Goal: Task Accomplishment & Management: Manage account settings

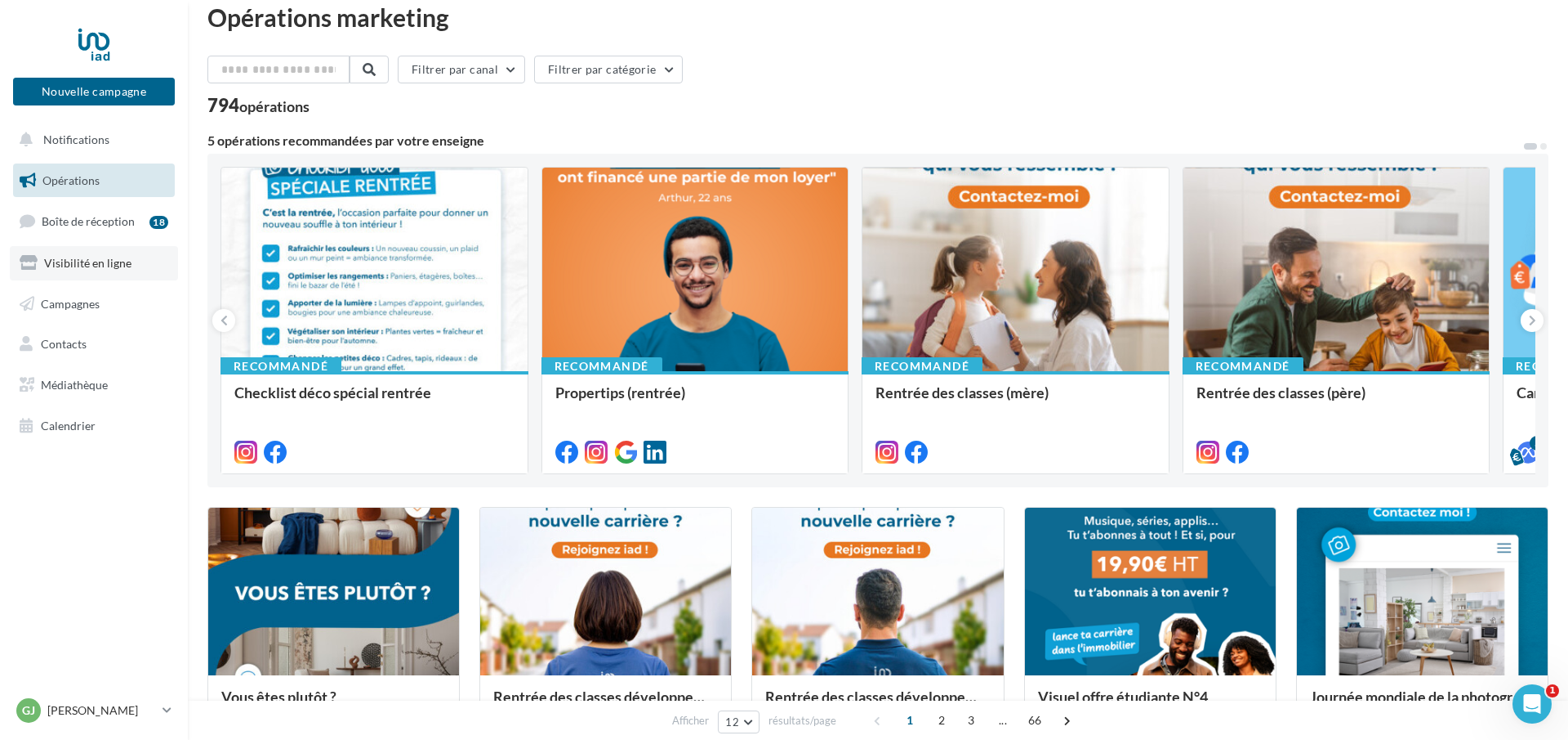
click at [99, 263] on span "Visibilité en ligne" at bounding box center [88, 263] width 88 height 14
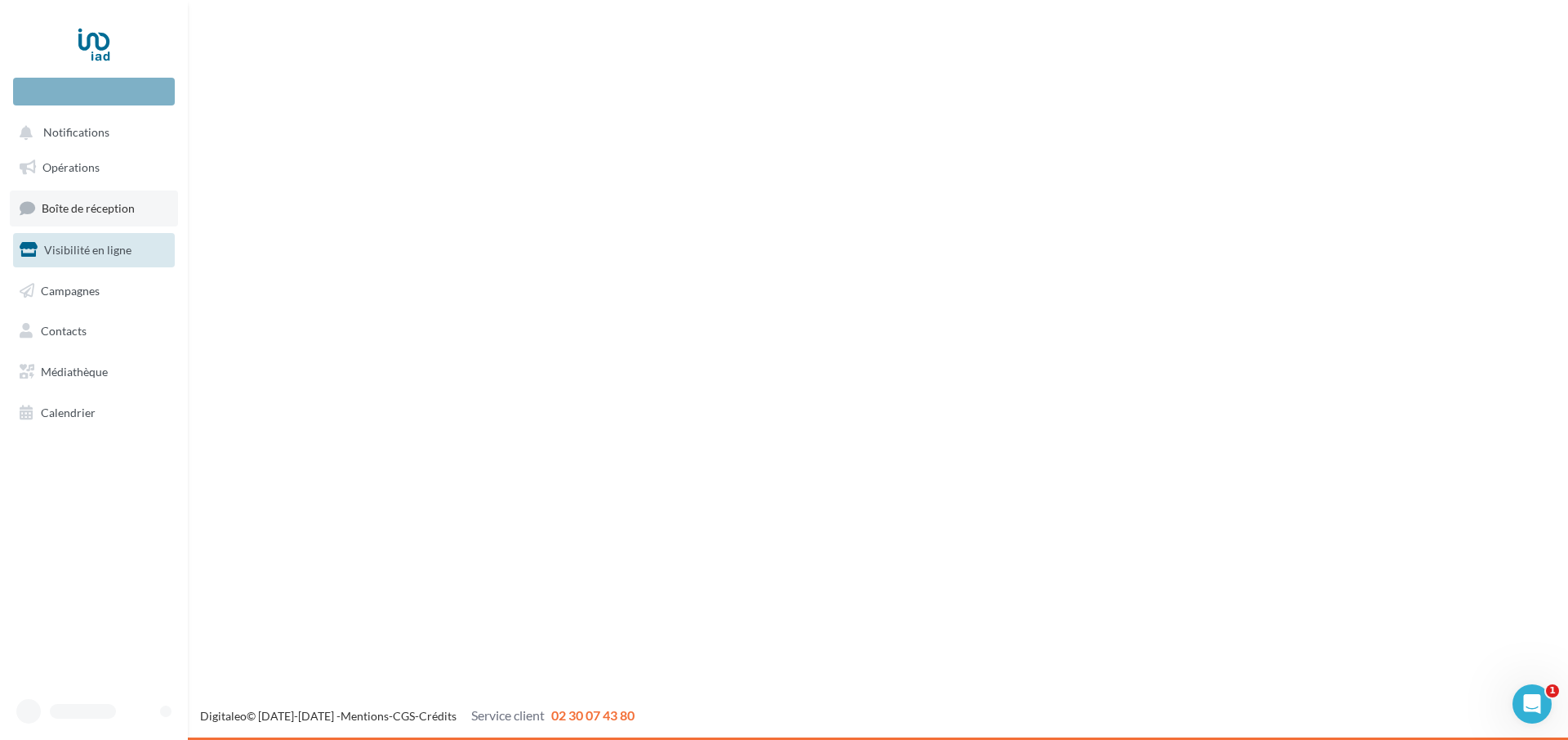
click at [107, 209] on span "Boîte de réception" at bounding box center [88, 207] width 93 height 14
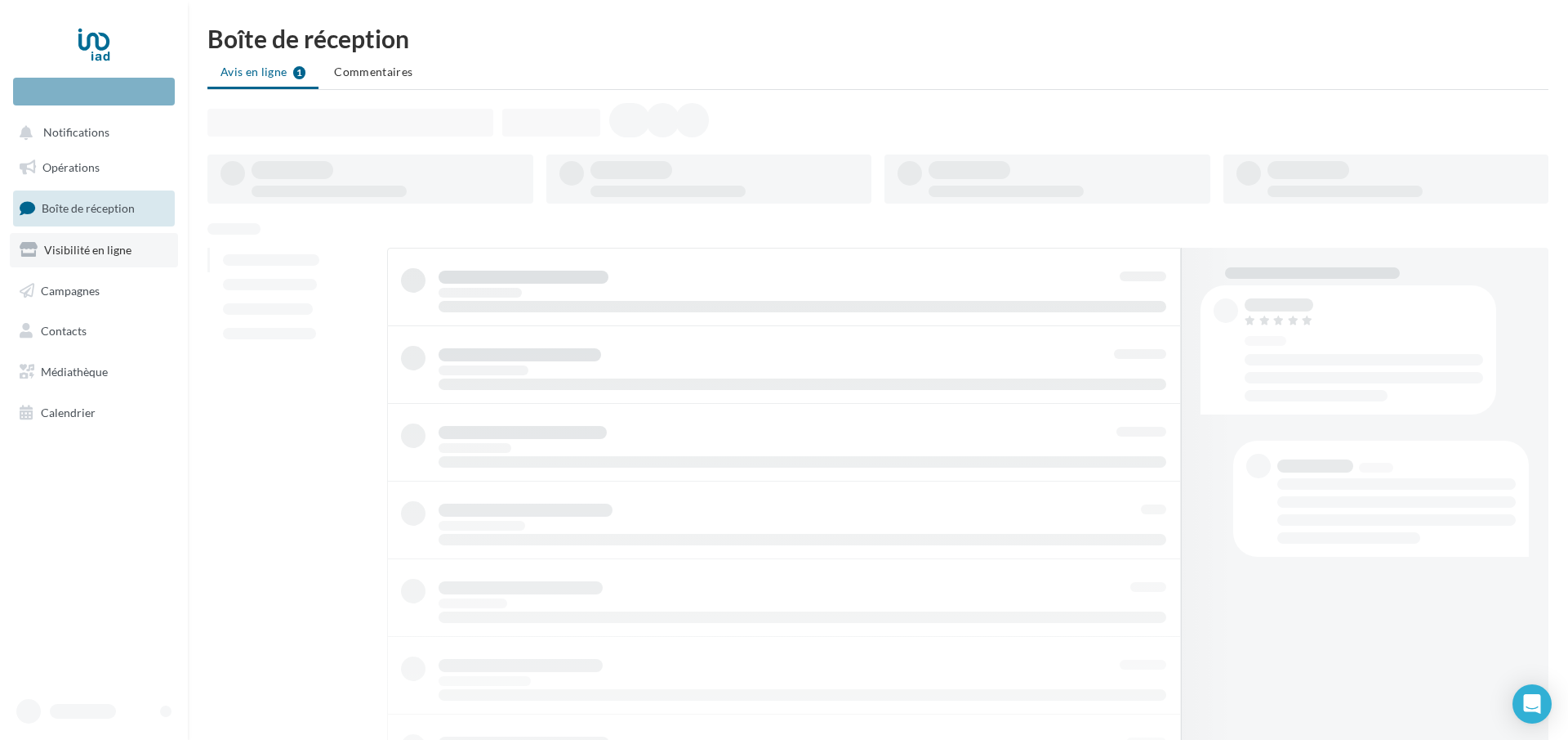
click at [109, 247] on span "Visibilité en ligne" at bounding box center [88, 250] width 88 height 14
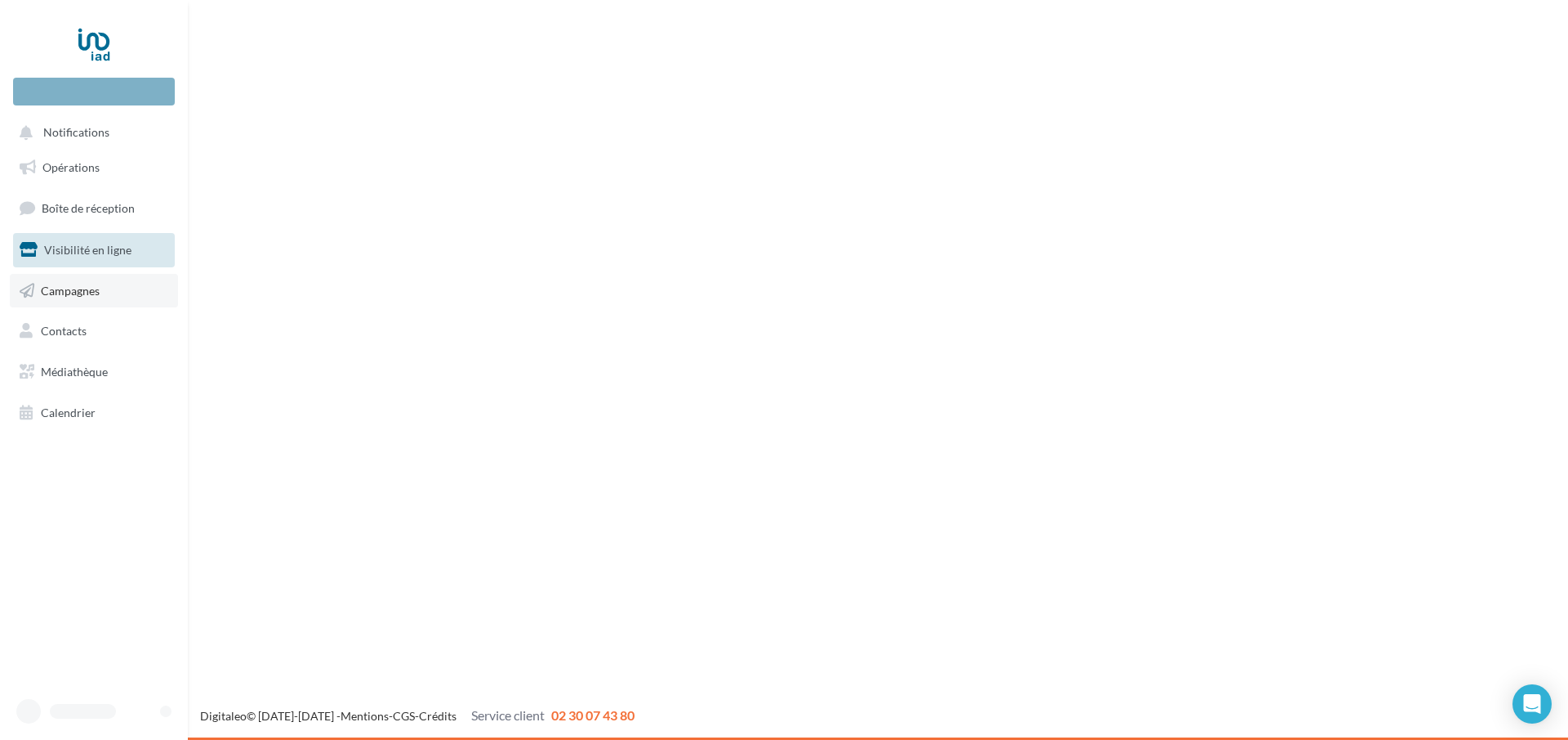
click at [83, 296] on span "Campagnes" at bounding box center [70, 289] width 59 height 14
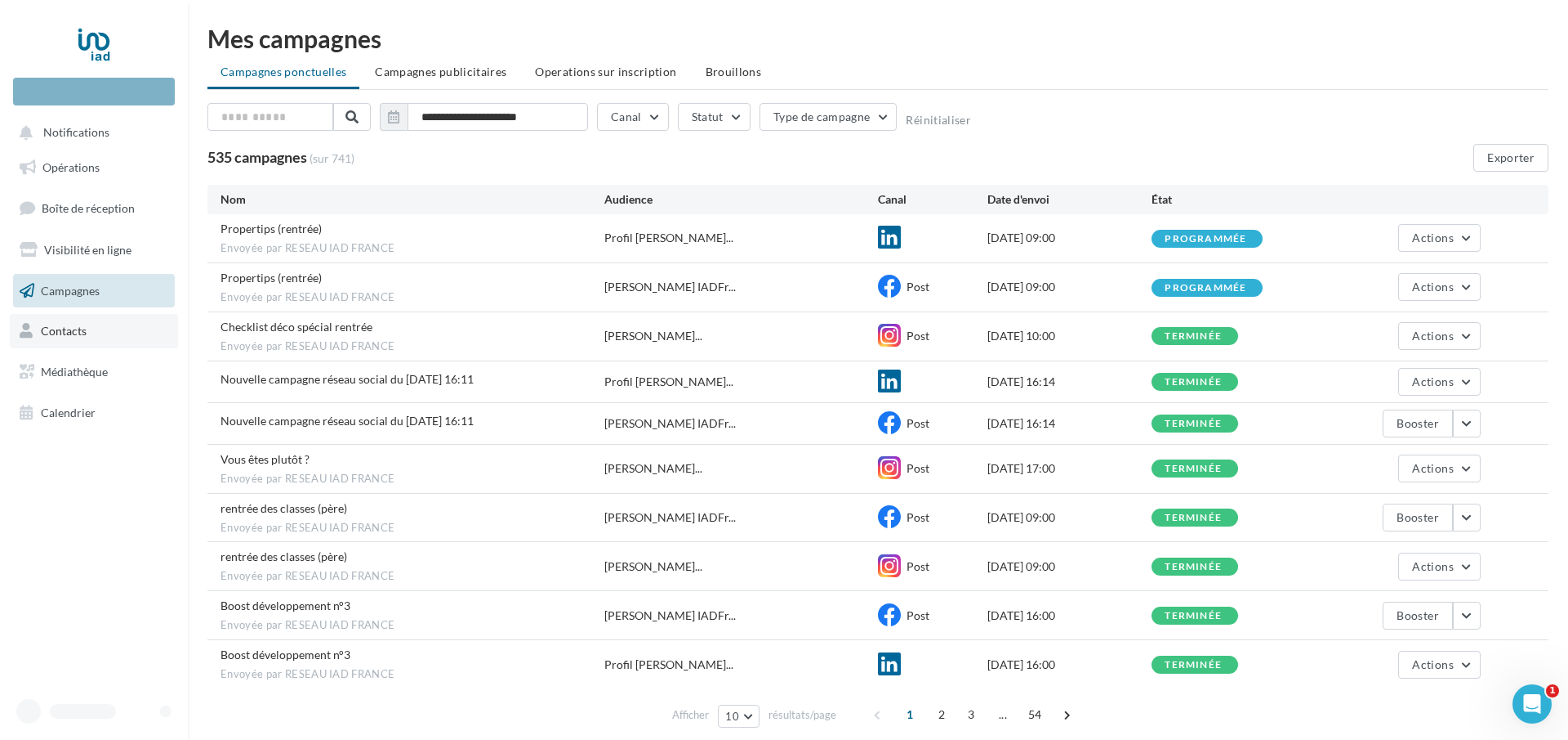
click at [79, 333] on span "Contacts" at bounding box center [63, 331] width 45 height 14
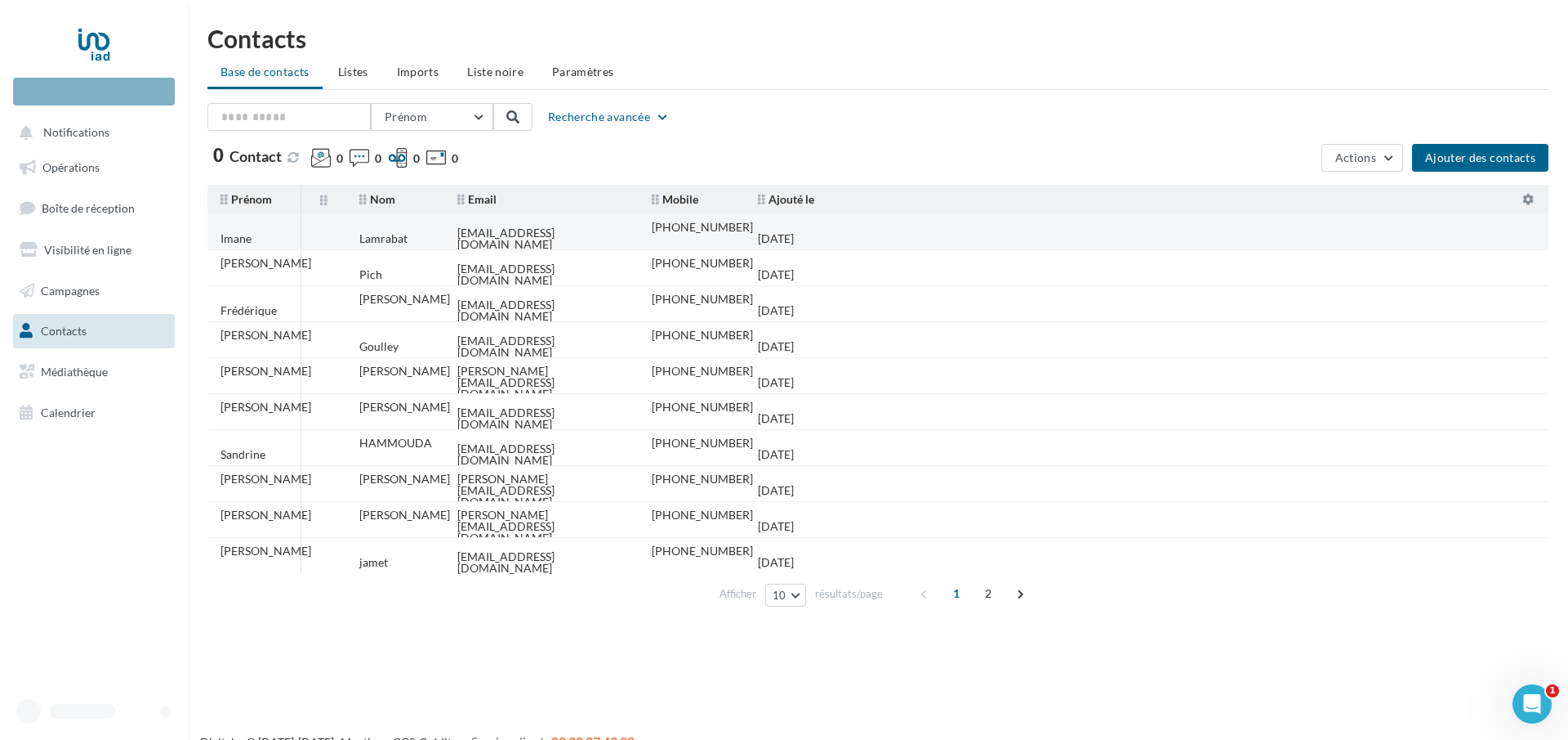
click at [895, 233] on tr "Imane [GEOGRAPHIC_DATA] [EMAIL_ADDRESS][DOMAIN_NAME] [PHONE_NUMBER] [DATE]" at bounding box center [884, 232] width 1354 height 36
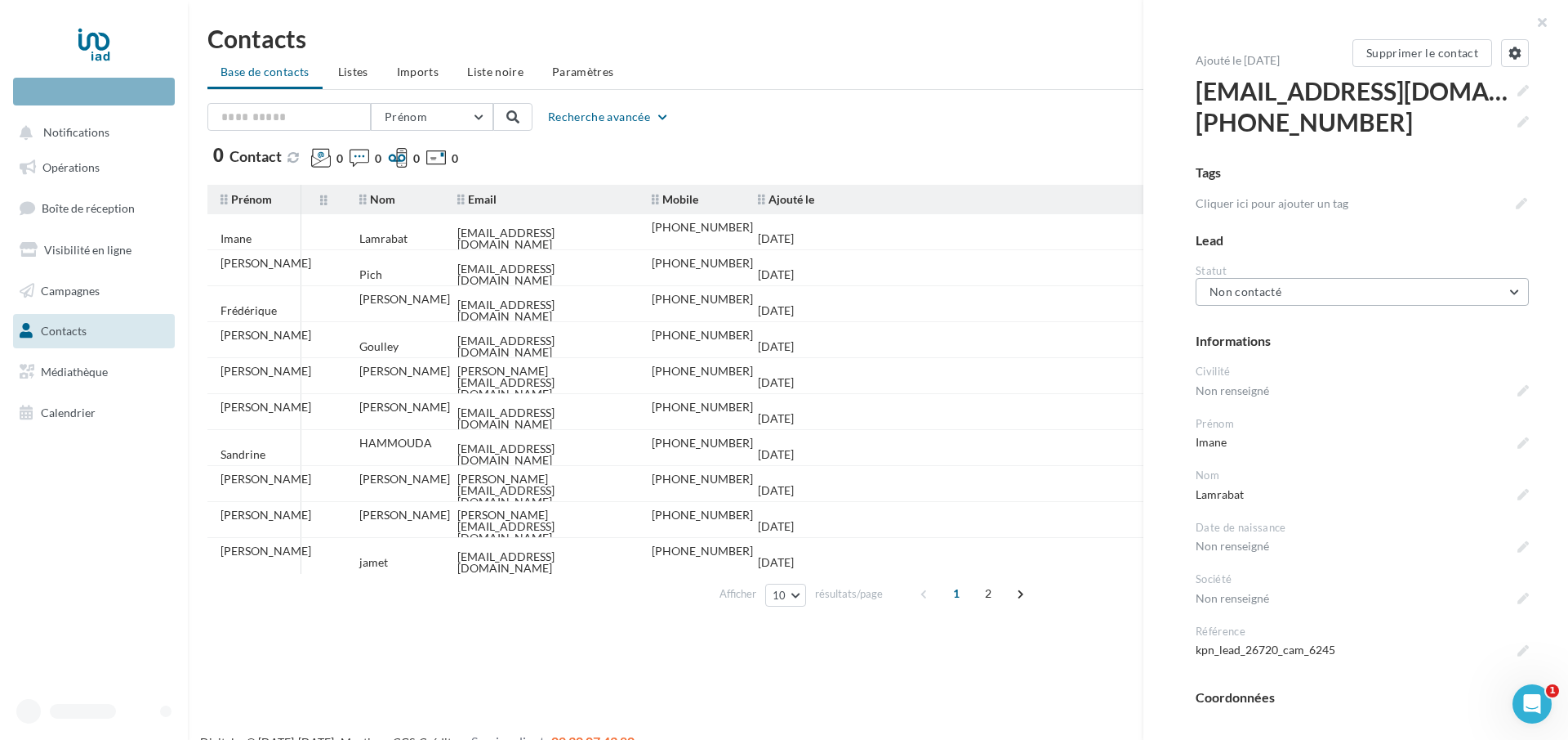
click at [1370, 289] on button "Non contacté" at bounding box center [1362, 291] width 333 height 28
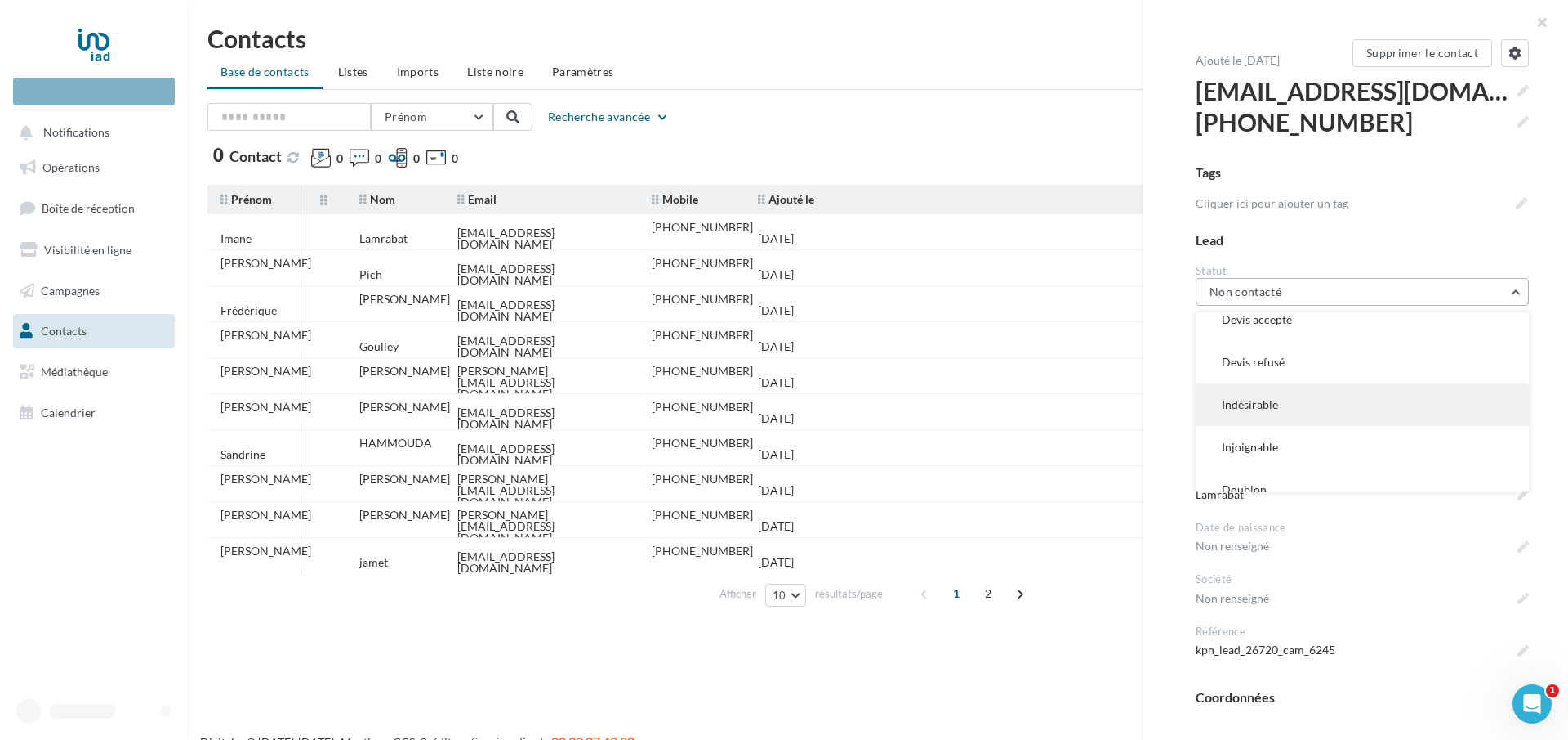
scroll to position [196, 0]
click at [1321, 388] on button "Indésirable" at bounding box center [1362, 392] width 333 height 42
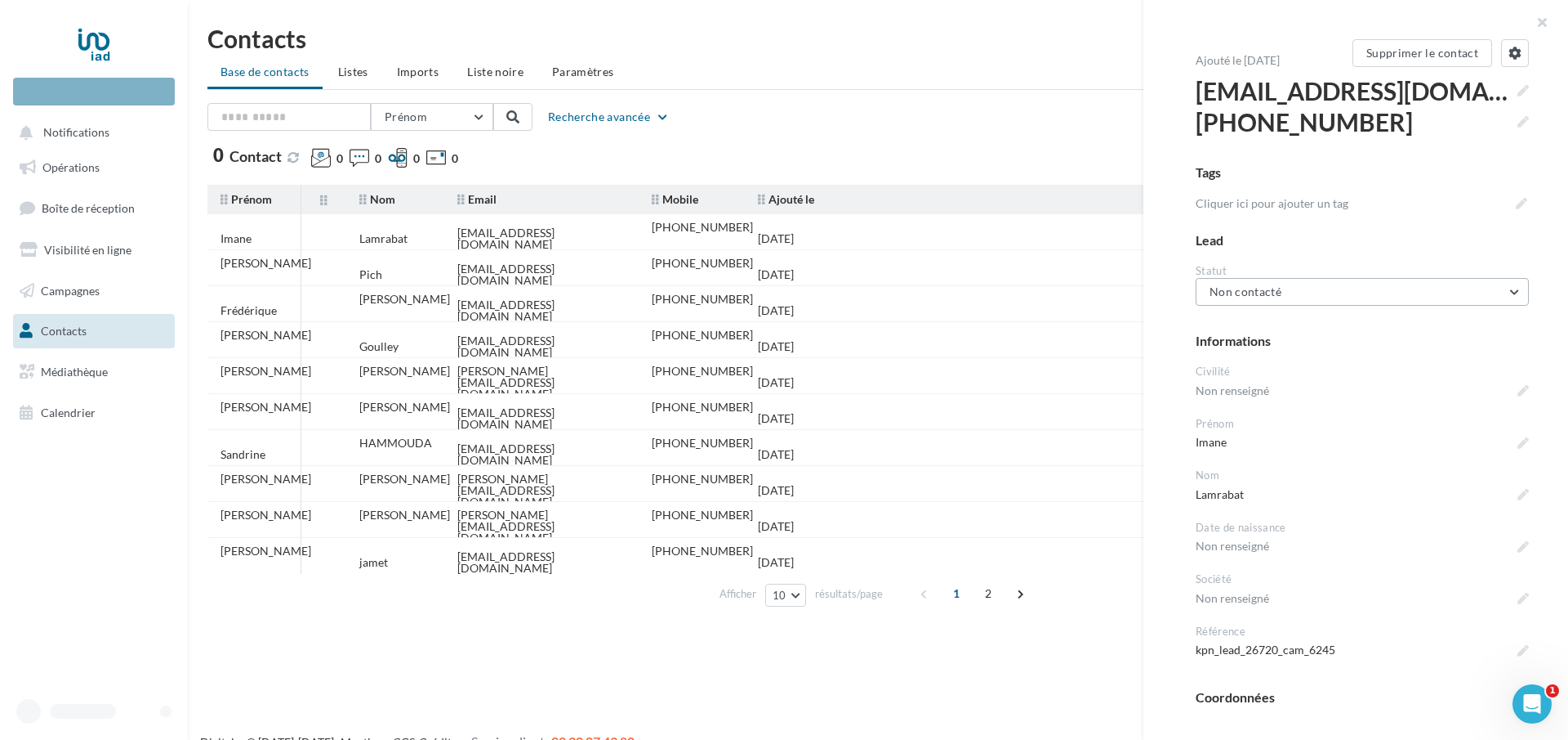
click at [1374, 288] on button "Non contacté" at bounding box center [1362, 291] width 333 height 28
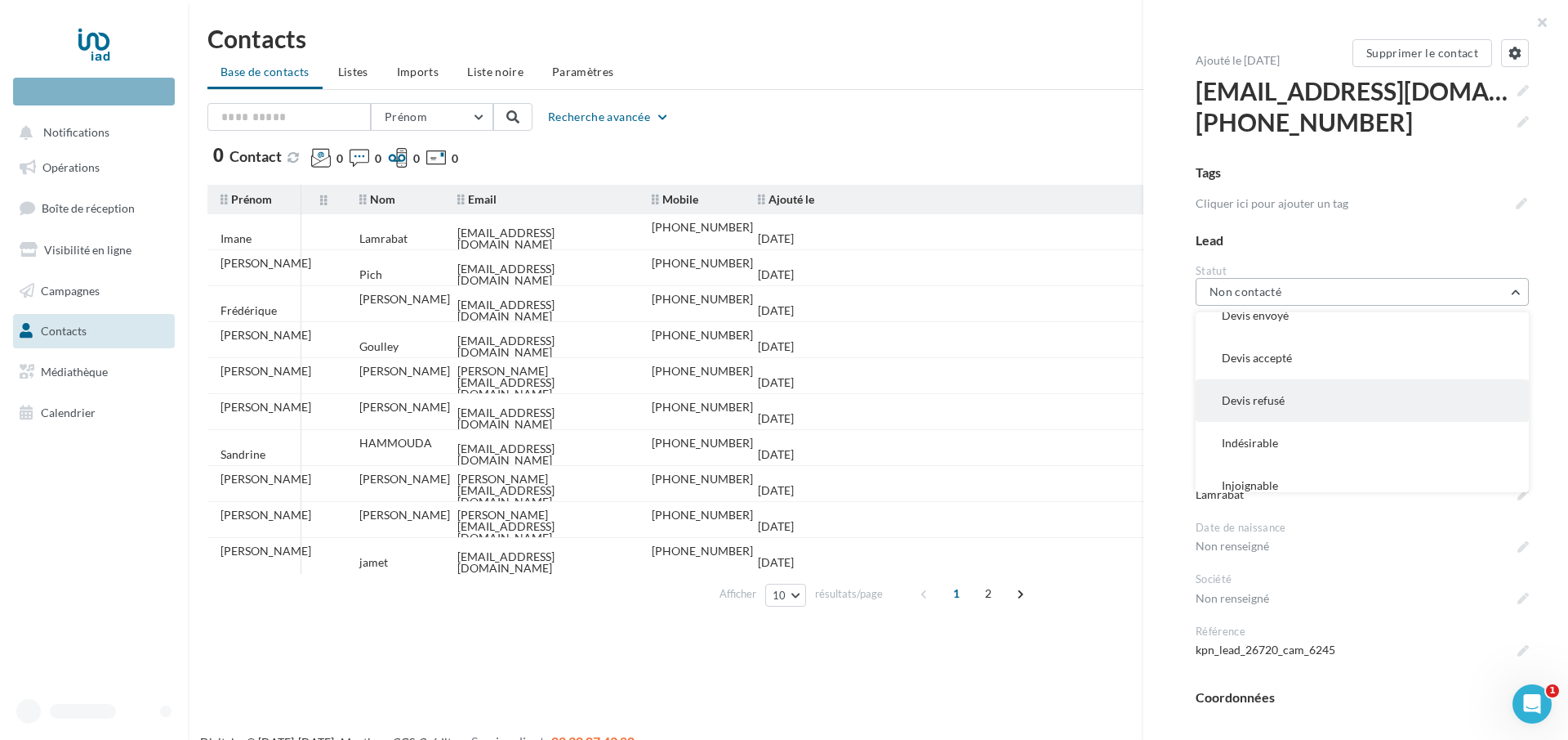
scroll to position [203, 0]
click at [1298, 380] on button "Indésirable" at bounding box center [1362, 385] width 333 height 42
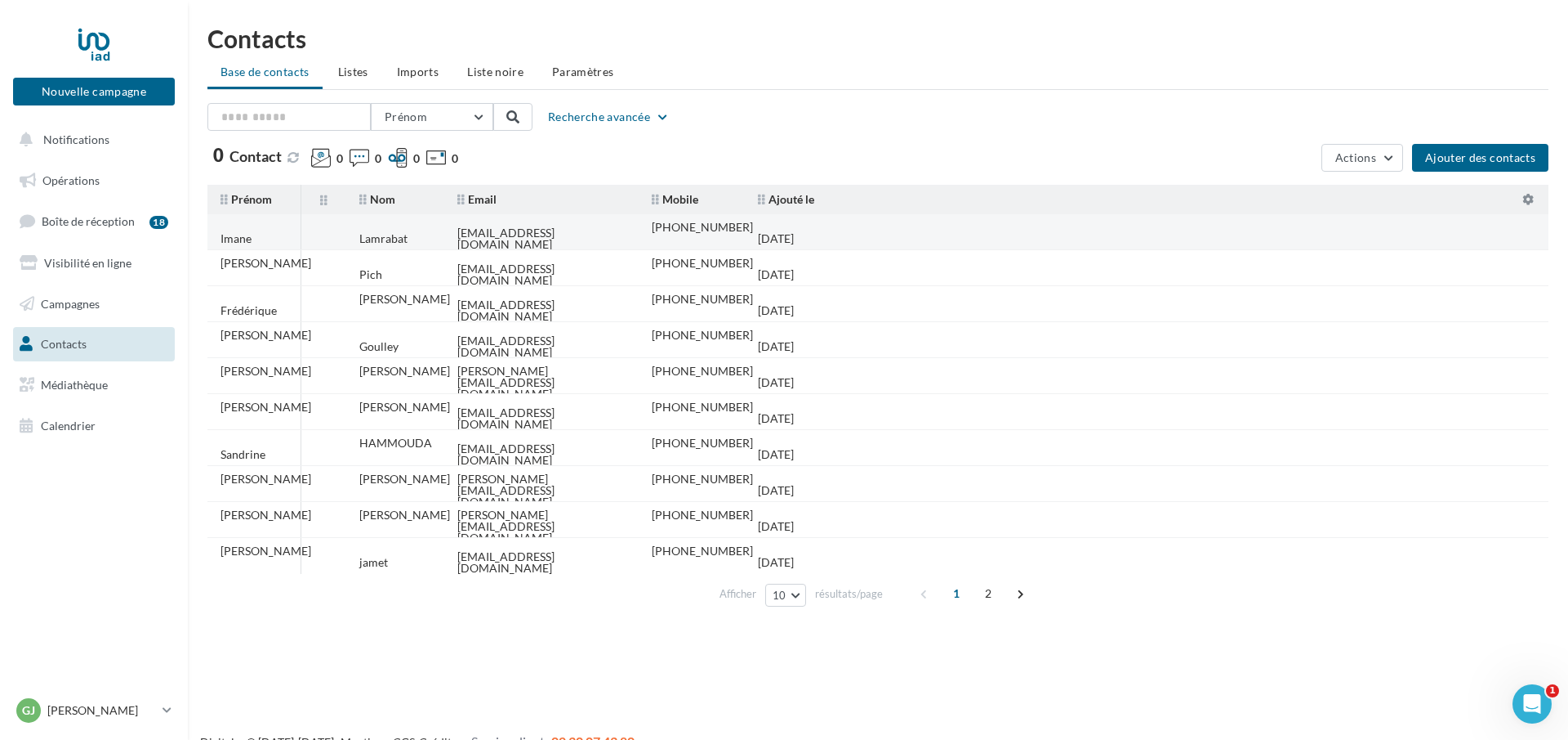
click at [1028, 230] on tr "Imane [GEOGRAPHIC_DATA] [EMAIL_ADDRESS][DOMAIN_NAME] [PHONE_NUMBER] [DATE]" at bounding box center [884, 232] width 1354 height 36
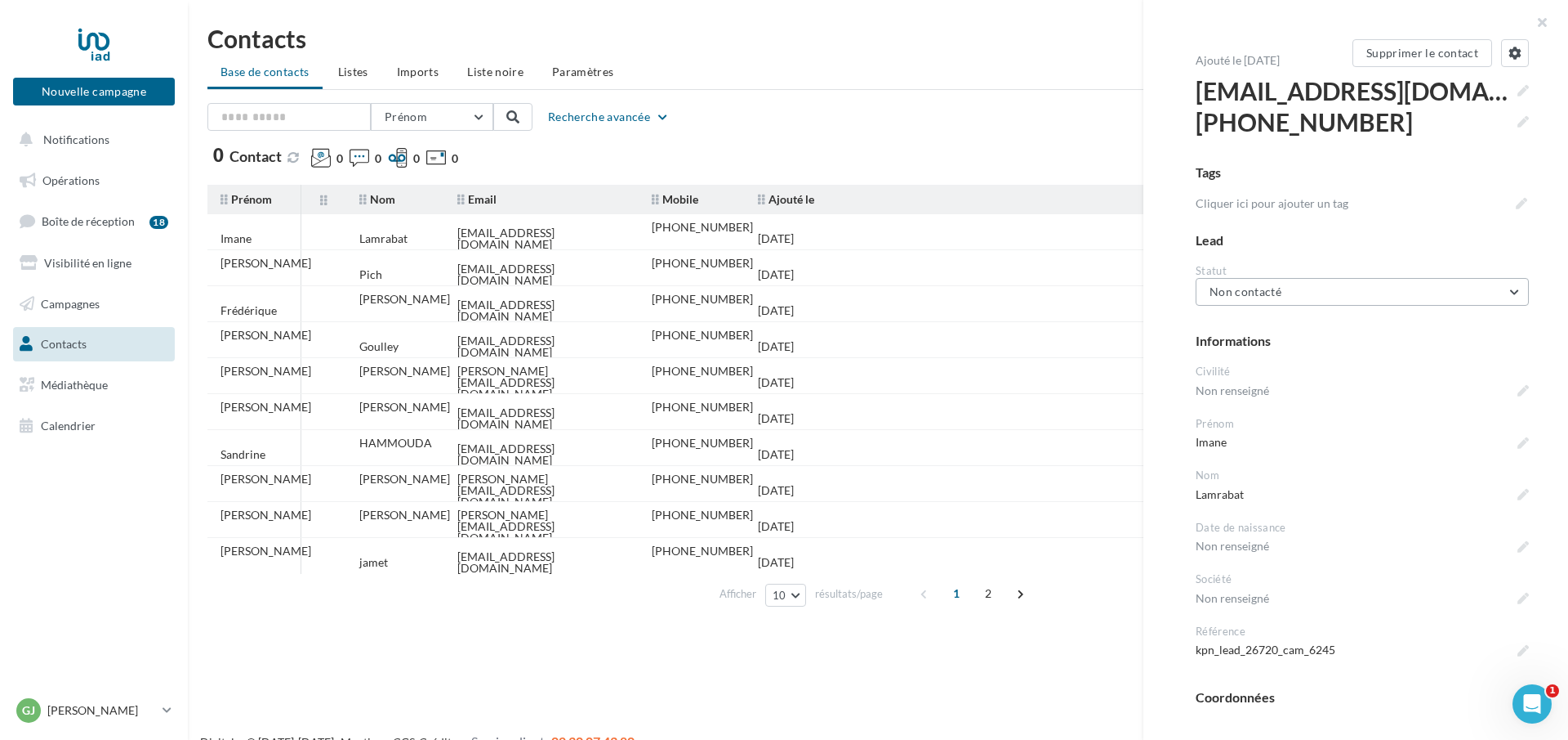
click at [1337, 290] on button "Non contacté" at bounding box center [1362, 291] width 333 height 28
click at [1306, 437] on button "Indésirable" at bounding box center [1362, 428] width 333 height 42
click at [872, 270] on tr "Isabelle Pich onoratoisabelle6@gmail.com +33652591017 03/09/2025" at bounding box center [884, 268] width 1354 height 36
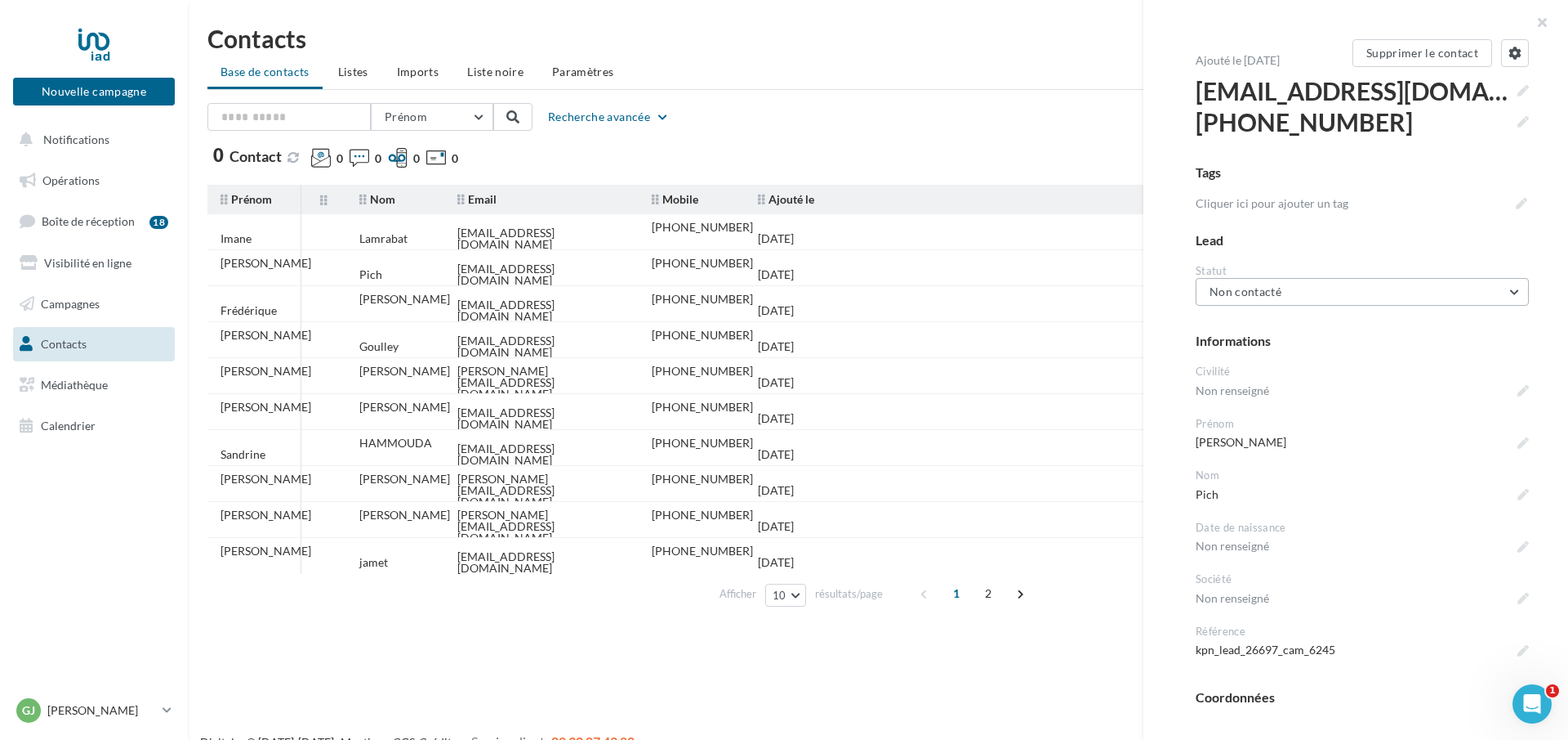
click at [1335, 299] on button "Non contacté" at bounding box center [1362, 291] width 333 height 28
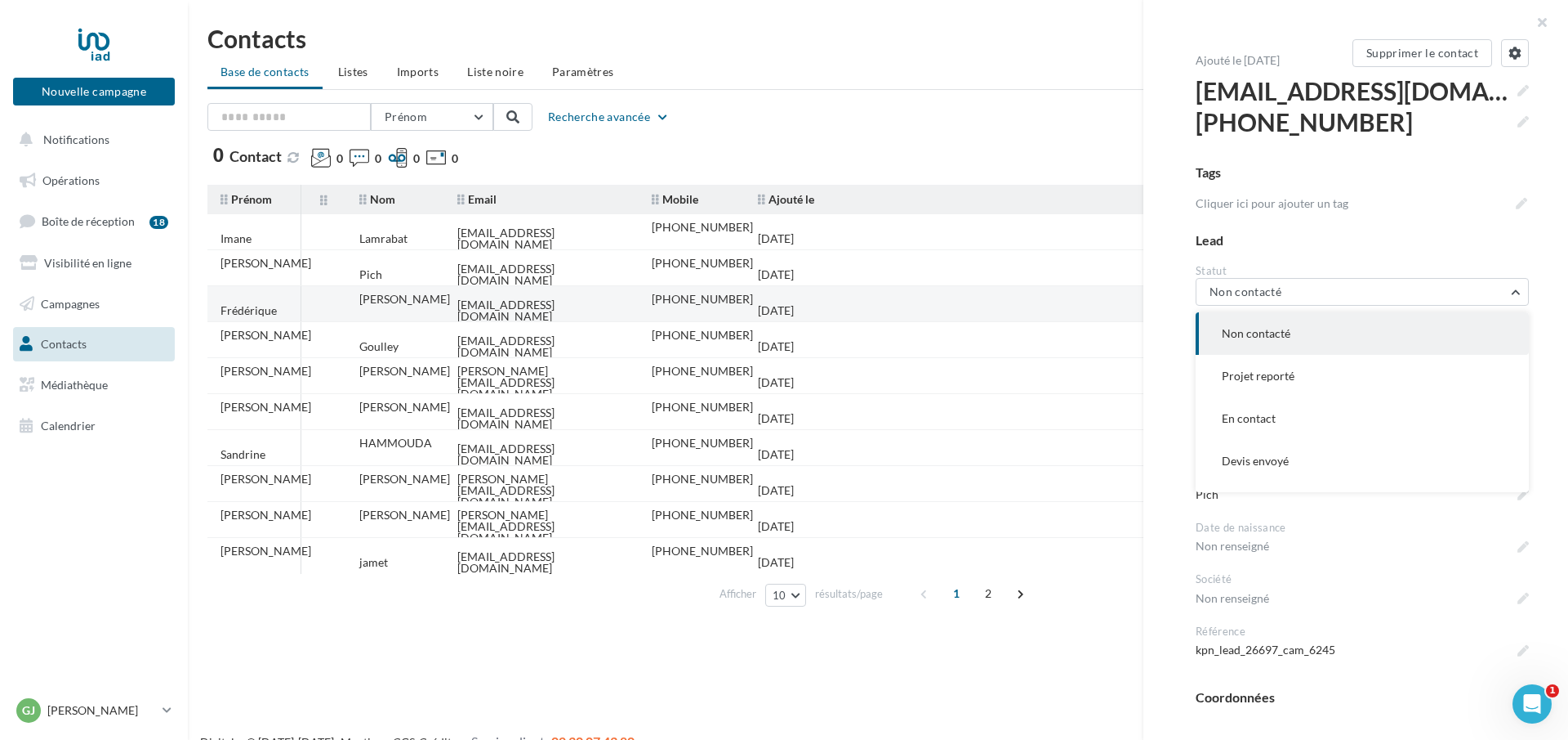
click at [913, 302] on tr "Frédérique MATHIEU fnch.mathieu@gmail.com +33682311800 13/06/2025" at bounding box center [884, 304] width 1354 height 36
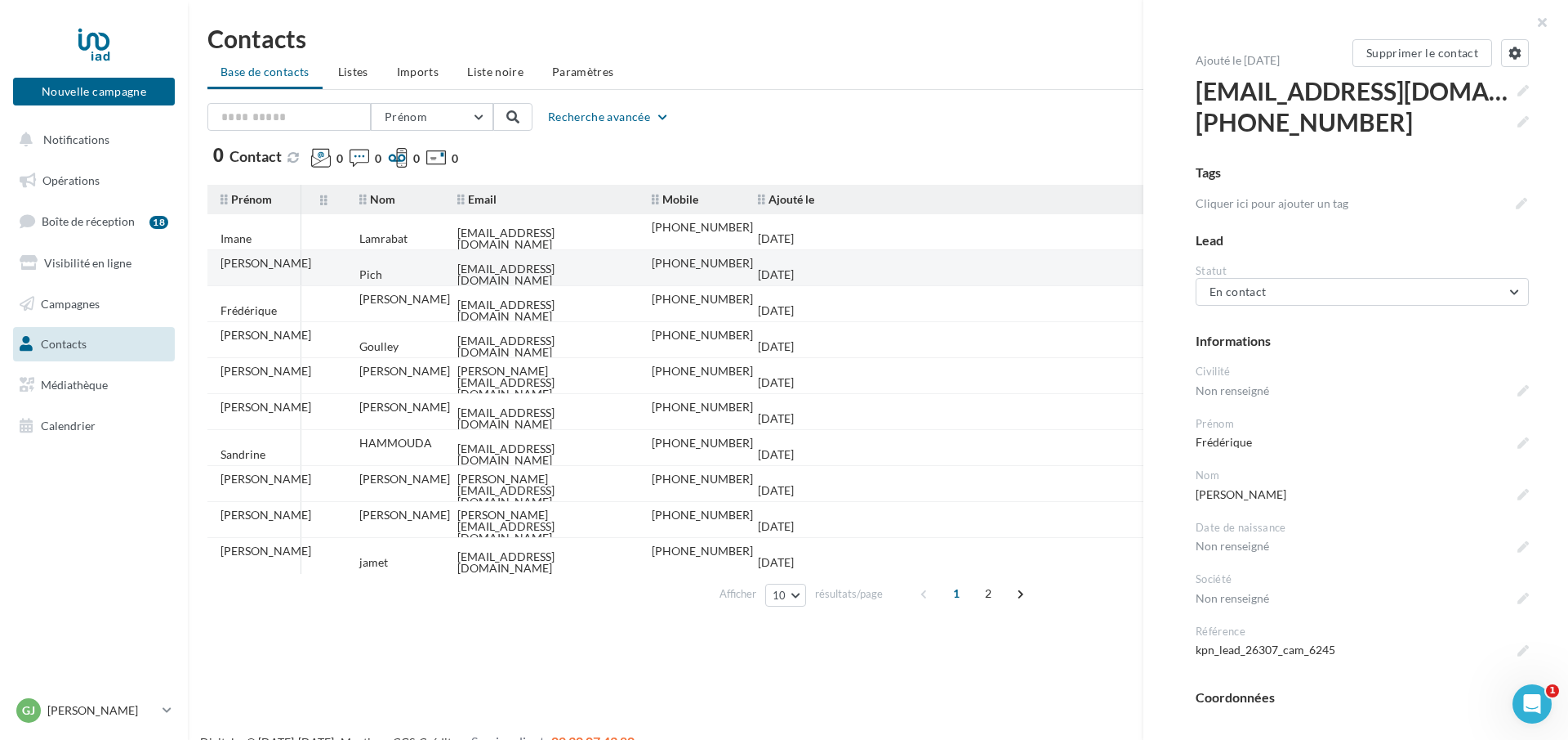
click at [907, 254] on tr "Isabelle Pich onoratoisabelle6@gmail.com +33652591017 03/09/2025" at bounding box center [884, 268] width 1354 height 36
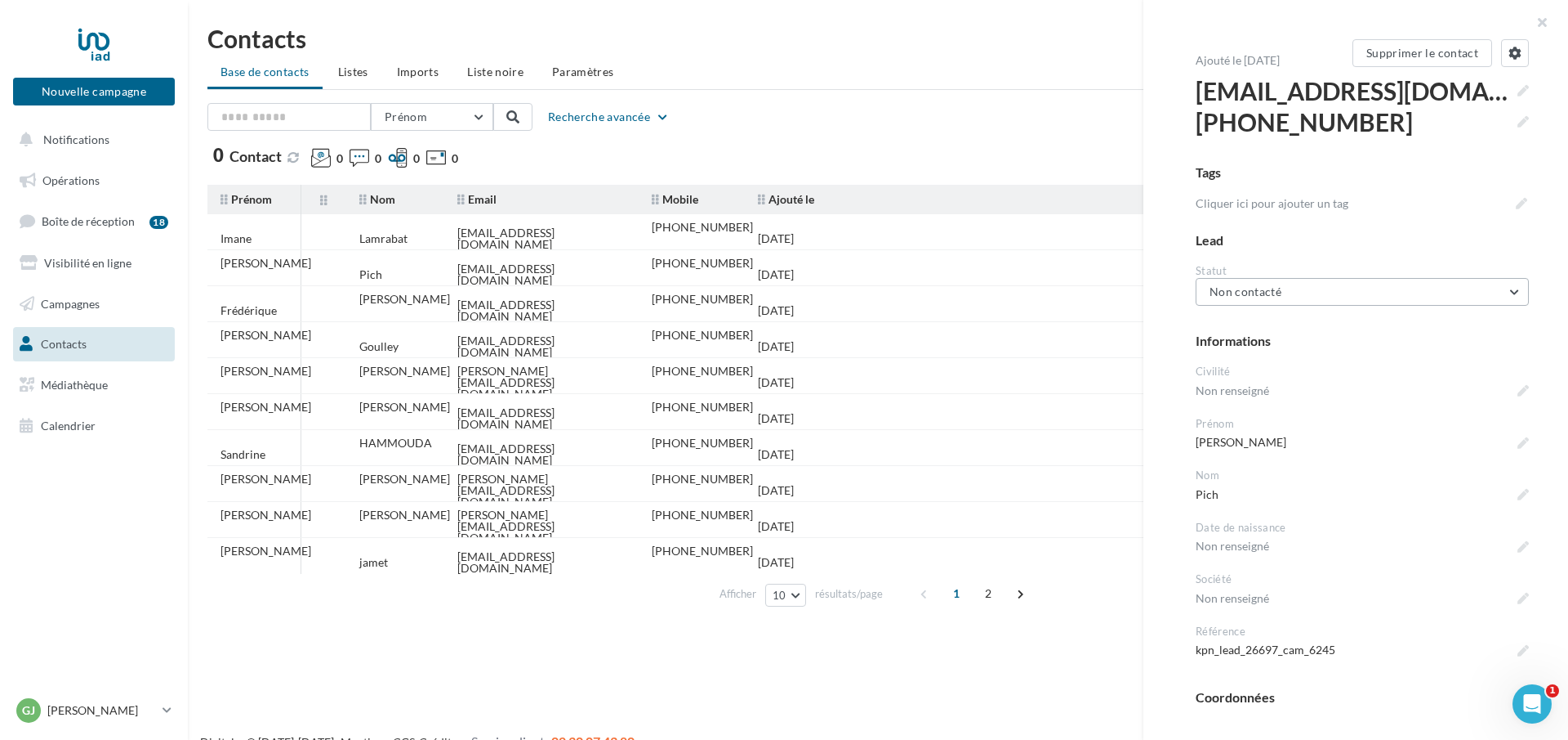
click at [1330, 300] on button "Non contacté" at bounding box center [1362, 291] width 333 height 28
click at [1298, 375] on button "Devis envoyé" at bounding box center [1362, 377] width 333 height 42
